Goal: Task Accomplishment & Management: Use online tool/utility

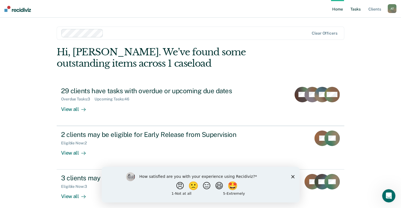
click at [357, 14] on link "Tasks" at bounding box center [355, 9] width 12 height 18
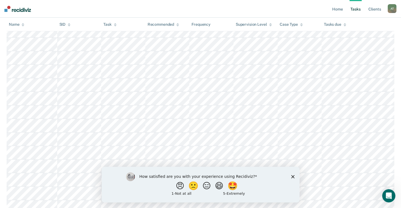
scroll to position [110, 0]
click at [294, 176] on div "How satisfied are you with your experience using Recidiviz? 😠 🙁 😑 😄 🤩 1 - Not a…" at bounding box center [200, 184] width 198 height 36
click at [292, 177] on polygon "Close survey" at bounding box center [292, 176] width 3 height 3
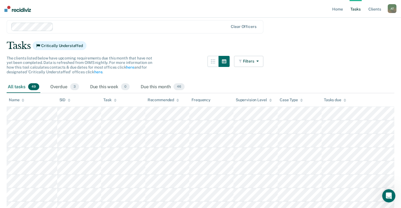
scroll to position [28, 0]
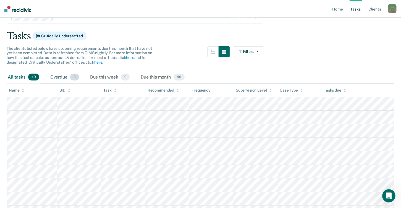
click at [55, 74] on div "Overdue 3" at bounding box center [64, 77] width 31 height 12
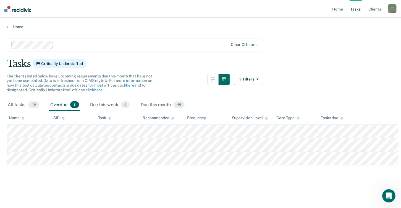
scroll to position [0, 0]
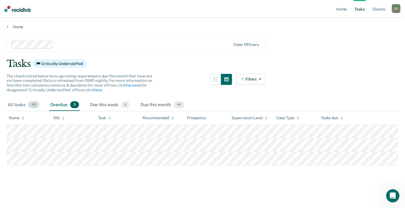
click at [28, 103] on span "49" at bounding box center [33, 104] width 11 height 7
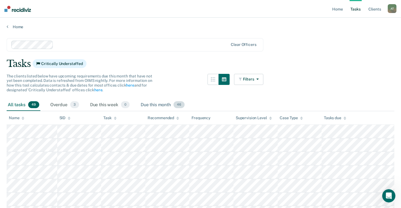
click at [172, 102] on div "Due this month 46" at bounding box center [162, 105] width 46 height 12
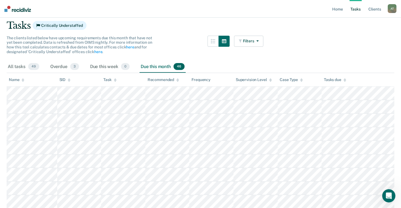
scroll to position [38, 0]
click at [29, 70] on div "All tasks 49" at bounding box center [24, 67] width 34 height 12
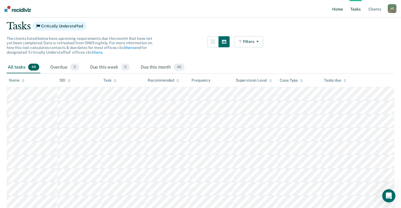
click at [338, 13] on link "Home" at bounding box center [337, 9] width 13 height 18
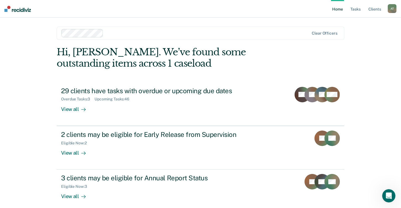
click at [380, 82] on div "Home Tasks Client s [PERSON_NAME] A T Profile How it works Log Out Clear office…" at bounding box center [200, 117] width 401 height 235
